Goal: Information Seeking & Learning: Learn about a topic

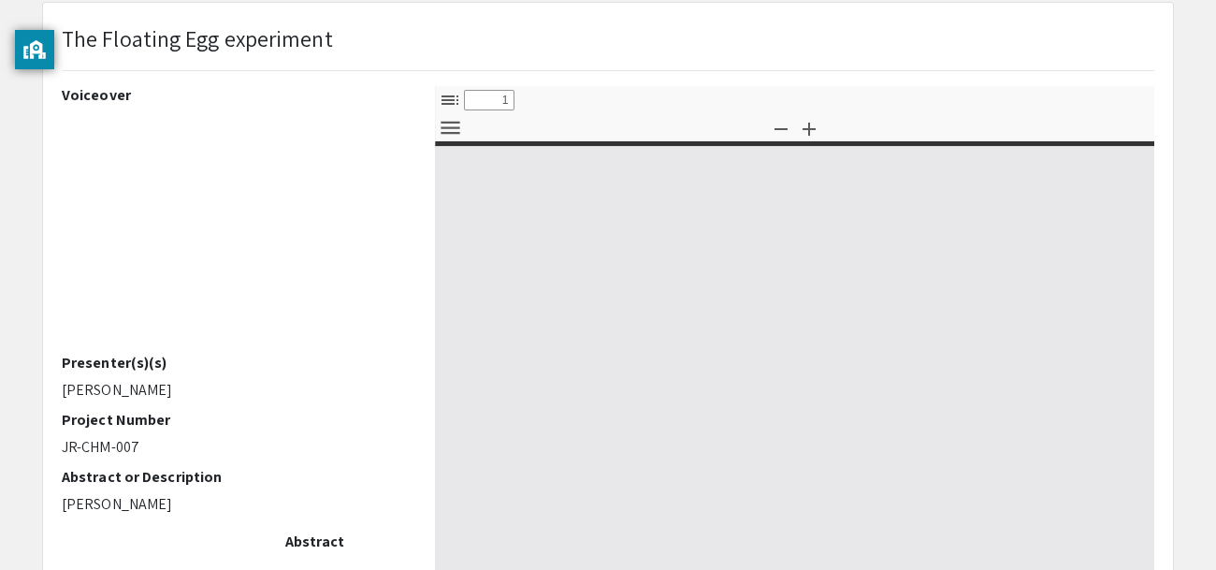
select select "custom"
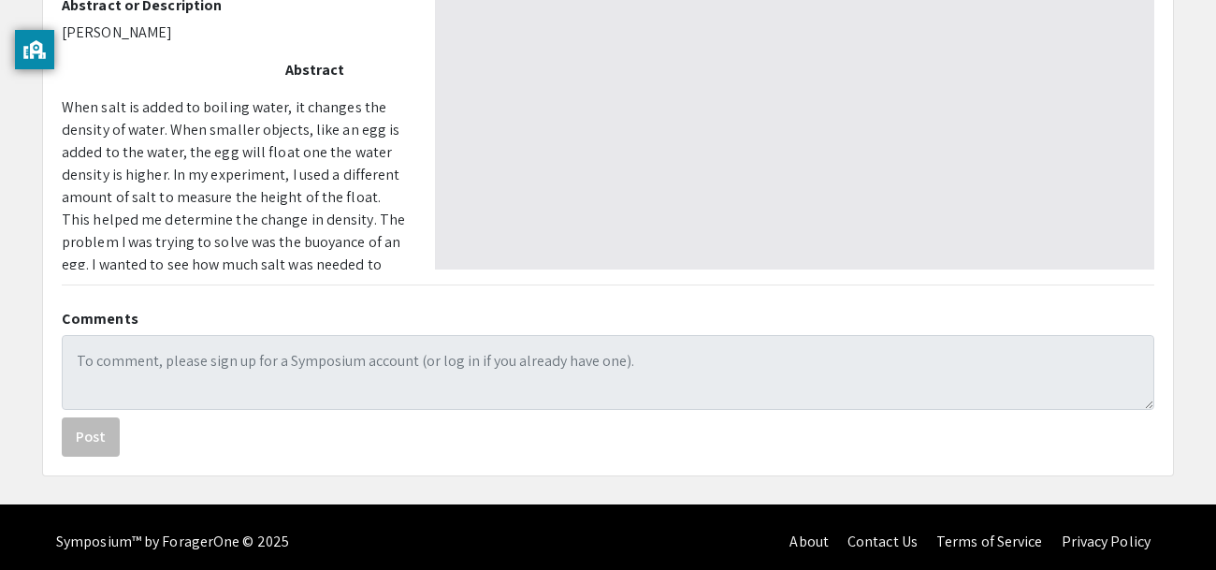
type input "0"
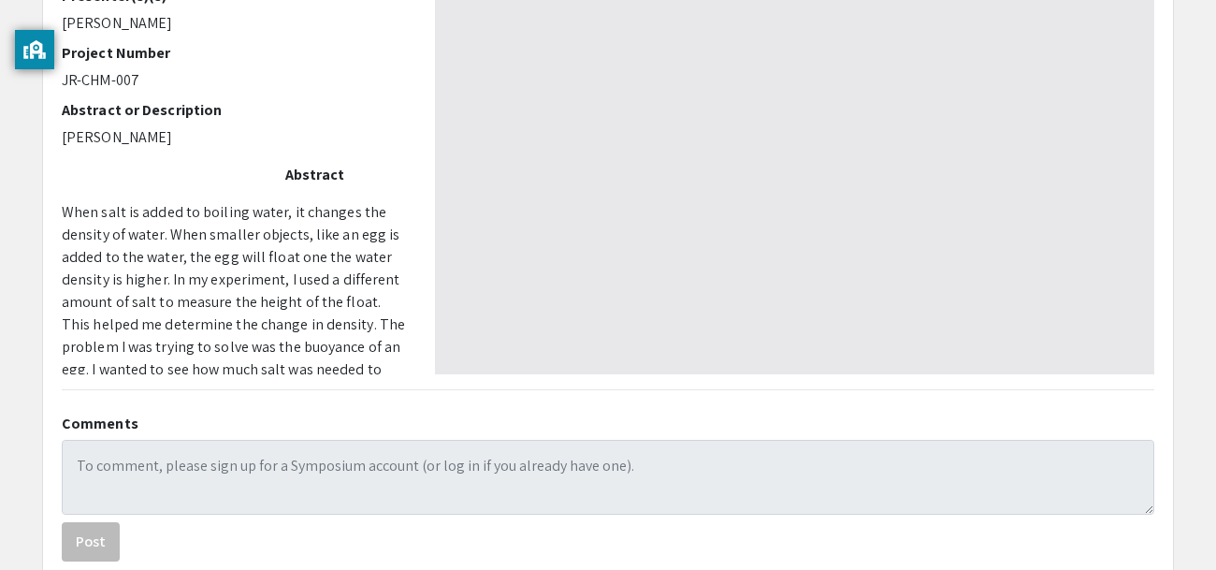
scroll to position [0, 0]
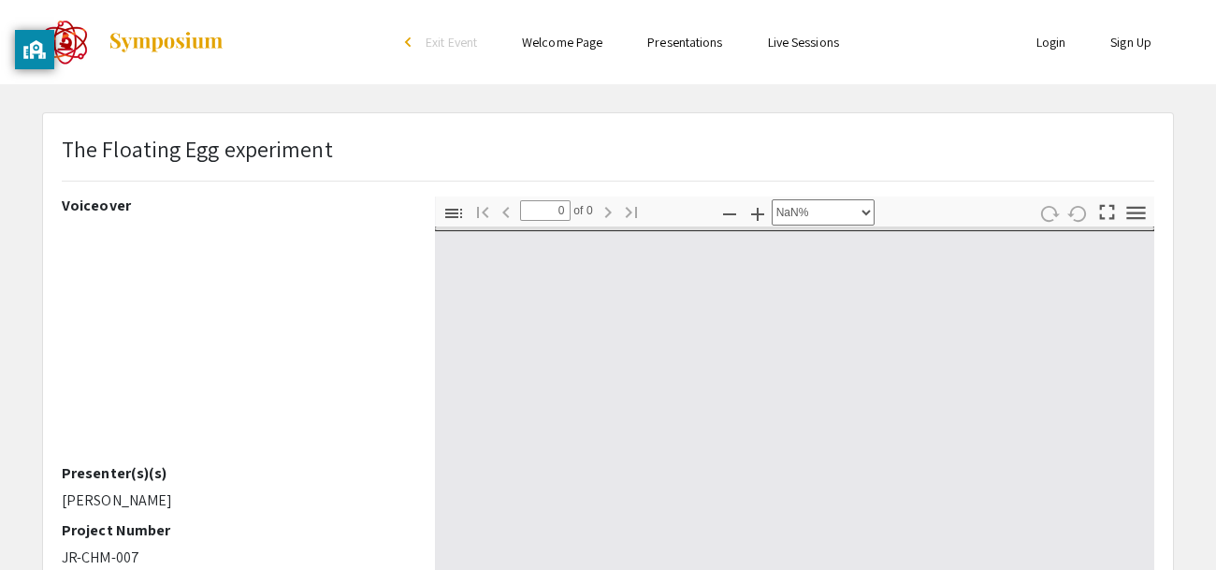
select select "auto"
type input "1"
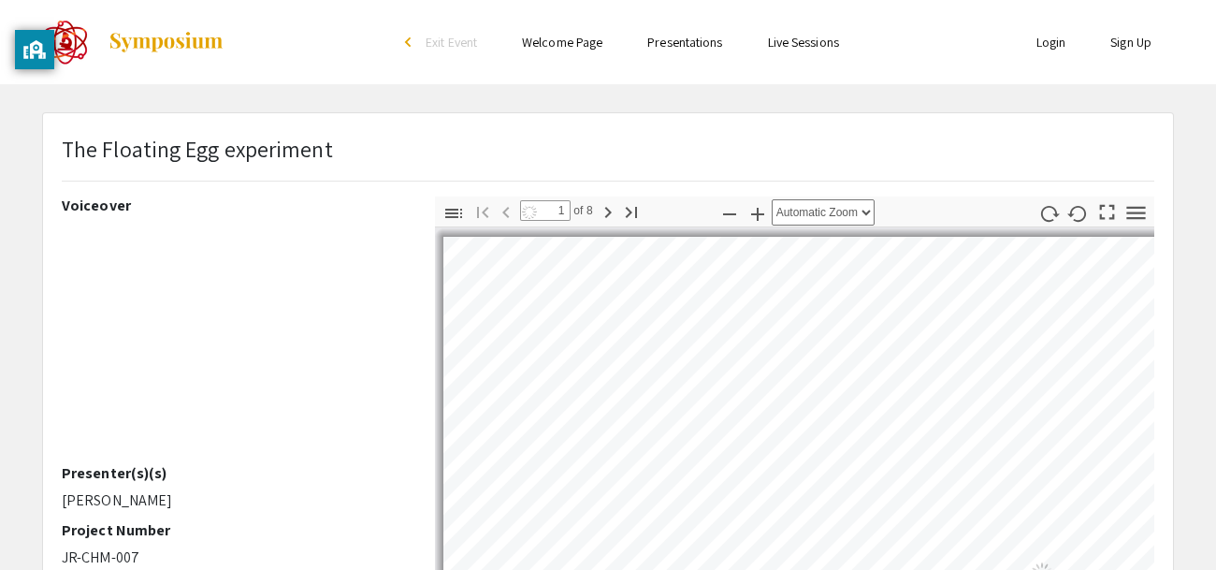
select select "auto"
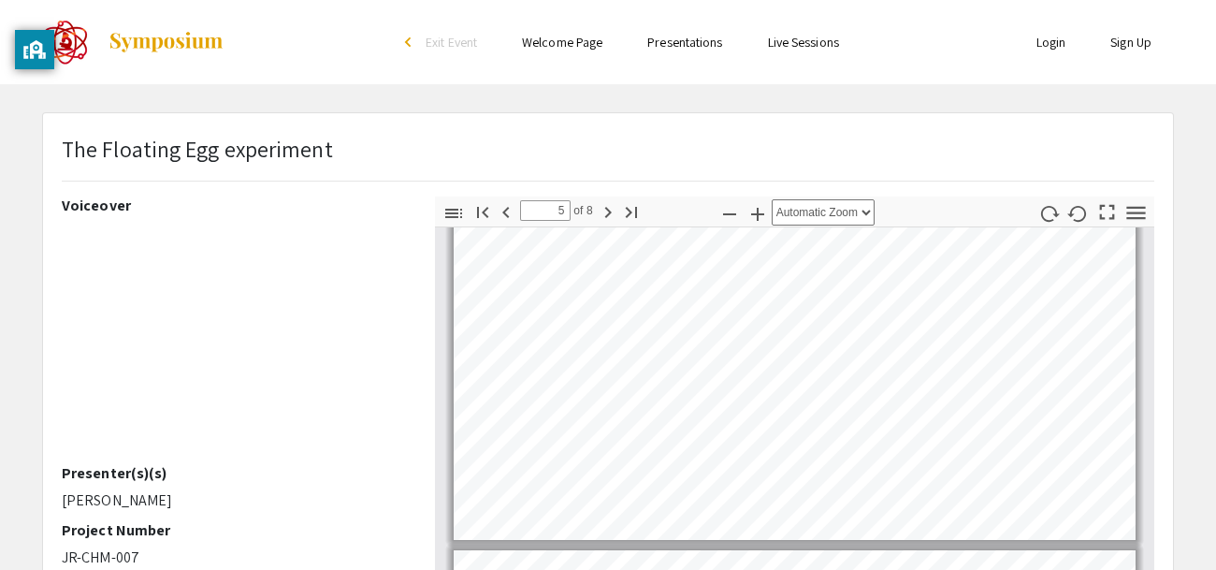
scroll to position [1260, 0]
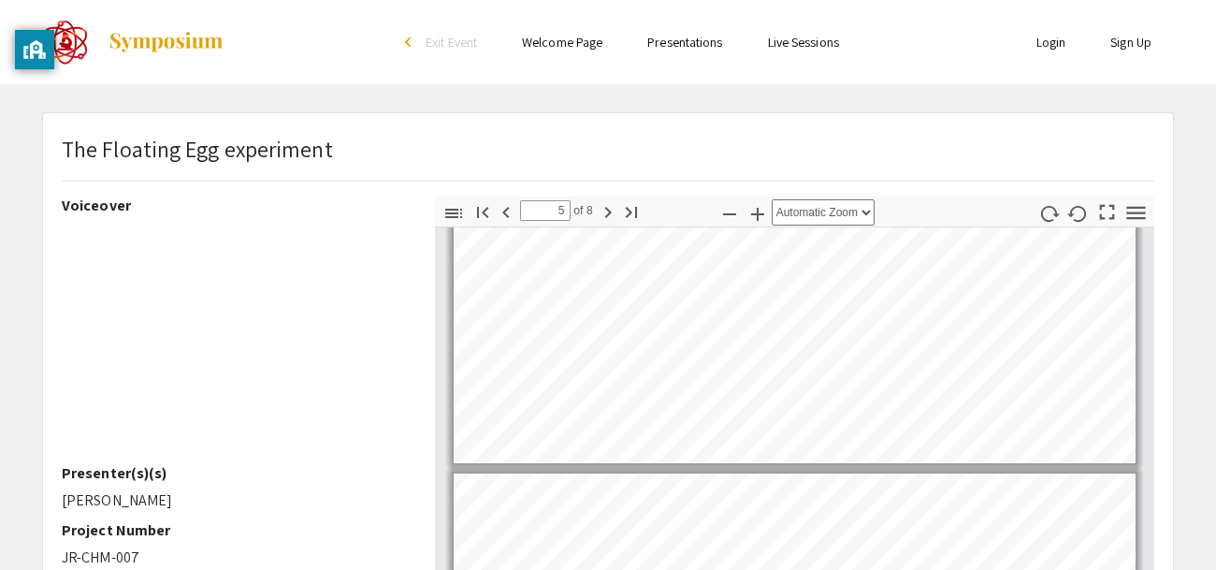
type input "4"
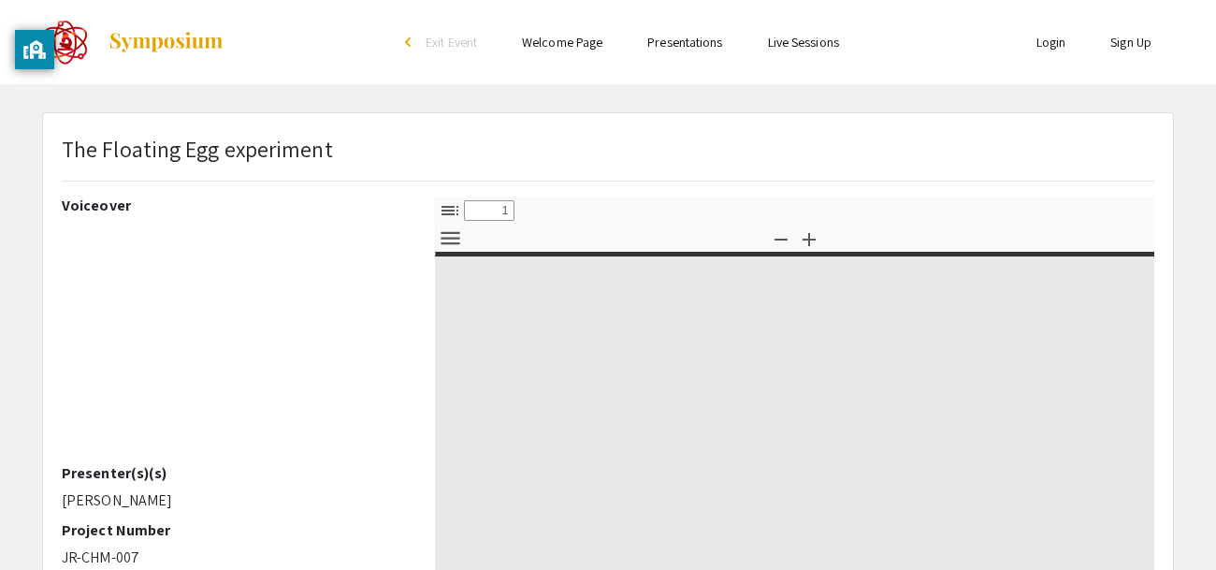
select select "custom"
type input "0"
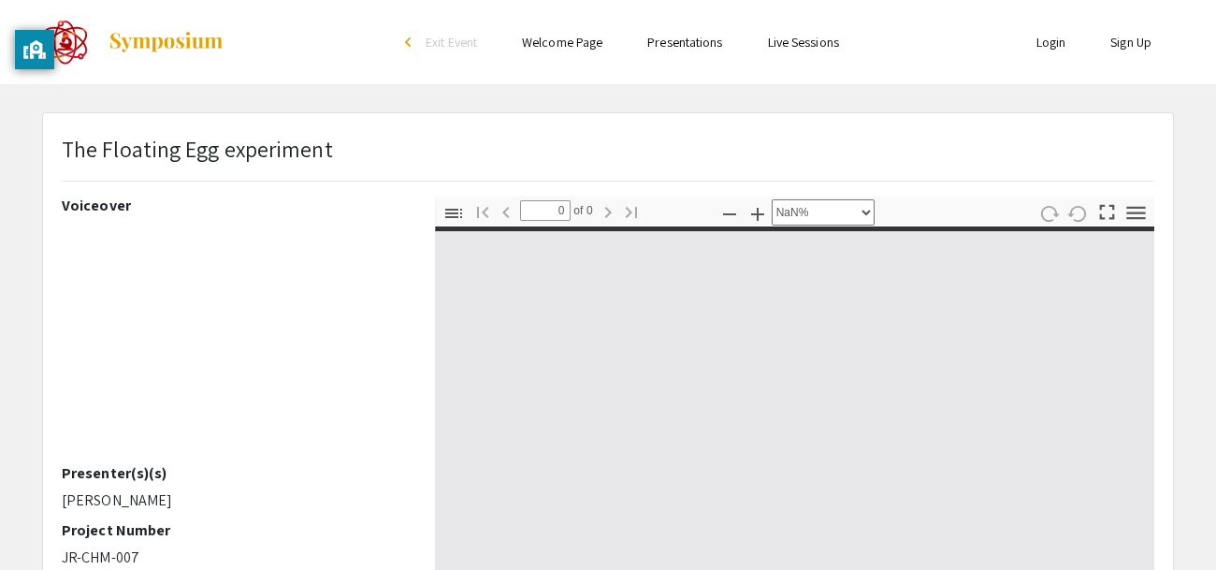
select select "auto"
type input "1"
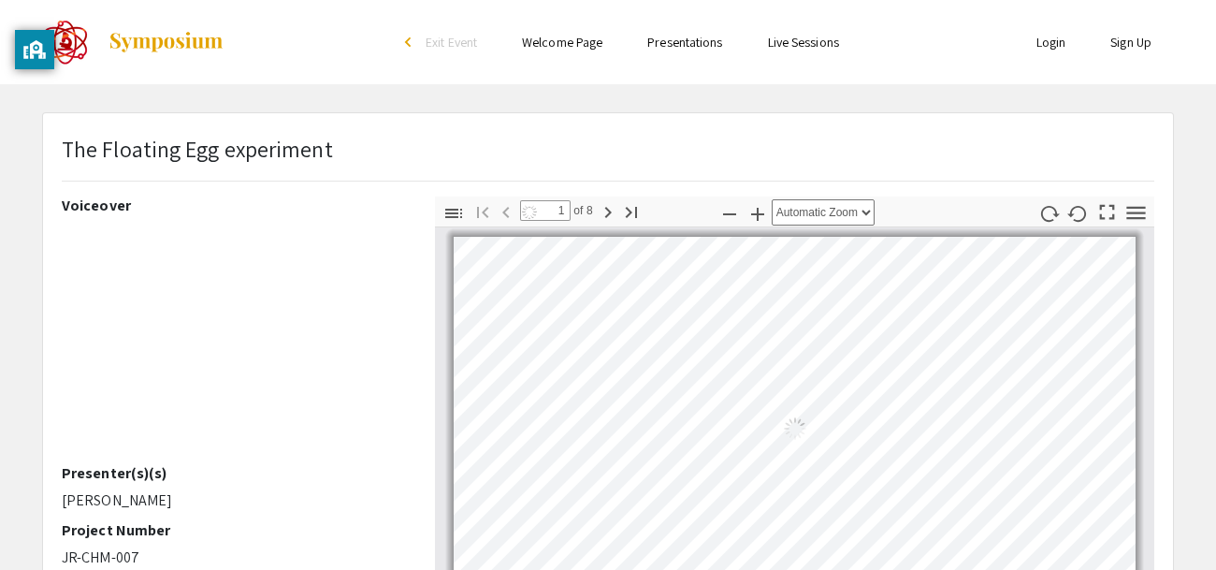
select select "auto"
